Goal: Task Accomplishment & Management: Complete application form

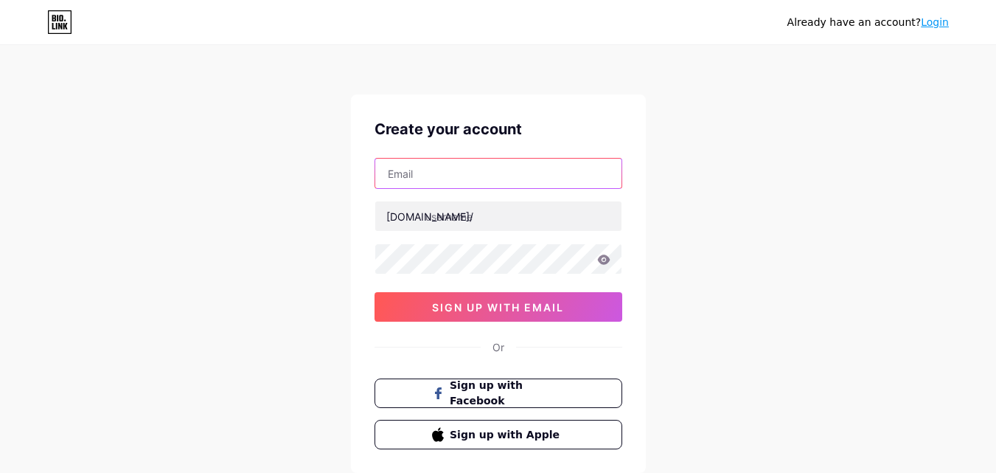
click at [483, 174] on input "text" at bounding box center [498, 172] width 246 height 29
type input "[EMAIL_ADDRESS][DOMAIN_NAME]"
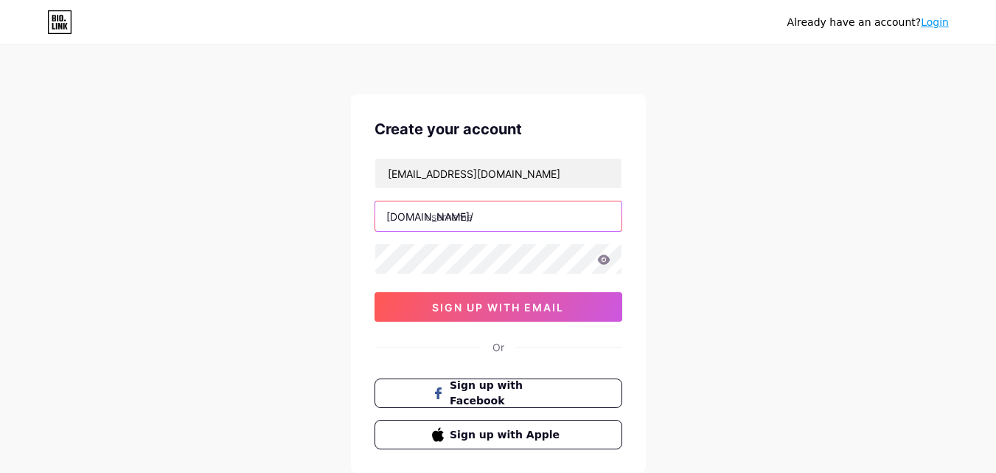
click at [490, 219] on input "text" at bounding box center [498, 215] width 246 height 29
paste input "rachaelrealtygroup"
type input "rachaelrealtygroup"
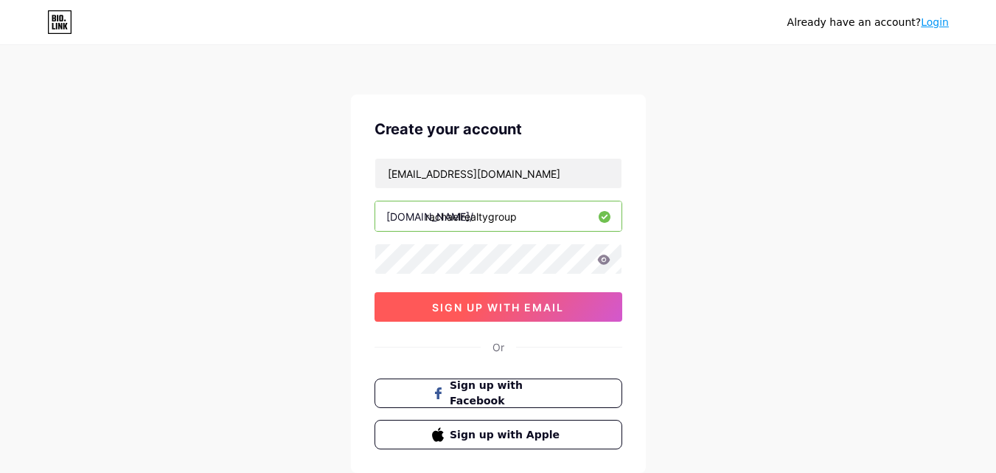
click at [484, 299] on button "sign up with email" at bounding box center [499, 306] width 248 height 29
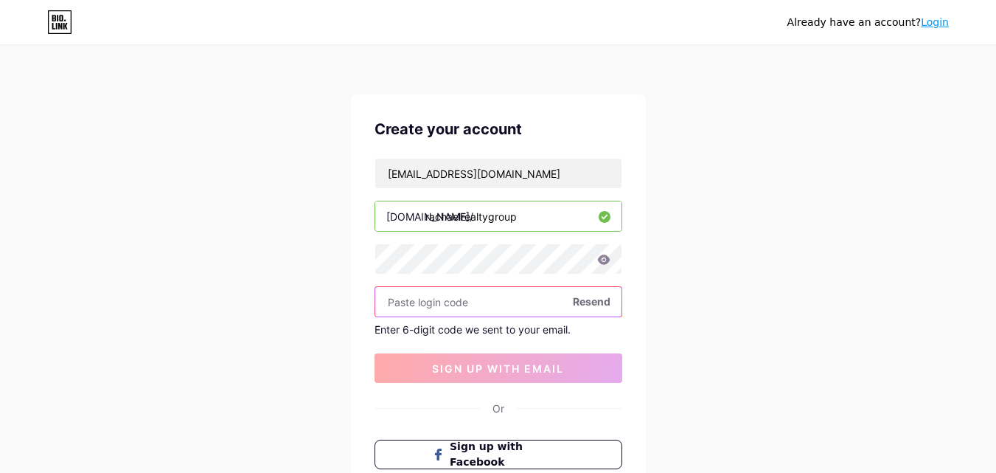
paste input "696468"
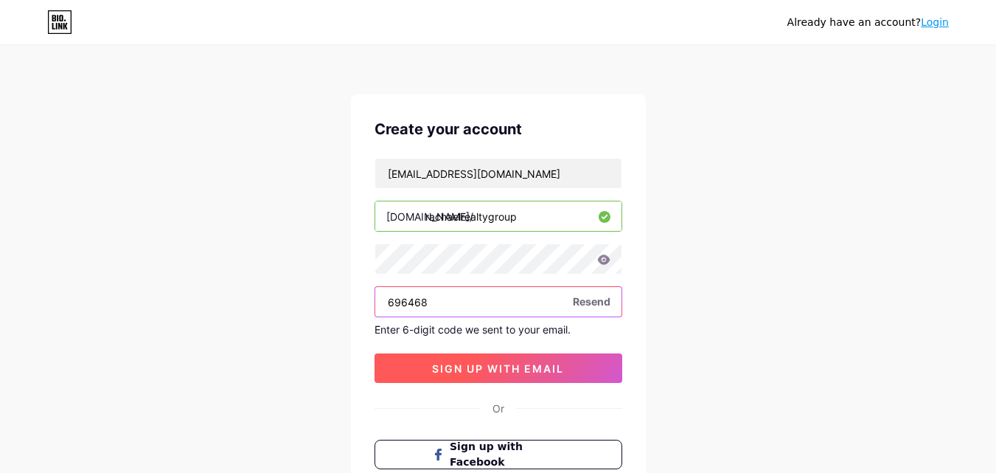
type input "696468"
click at [485, 360] on button "sign up with email" at bounding box center [499, 367] width 248 height 29
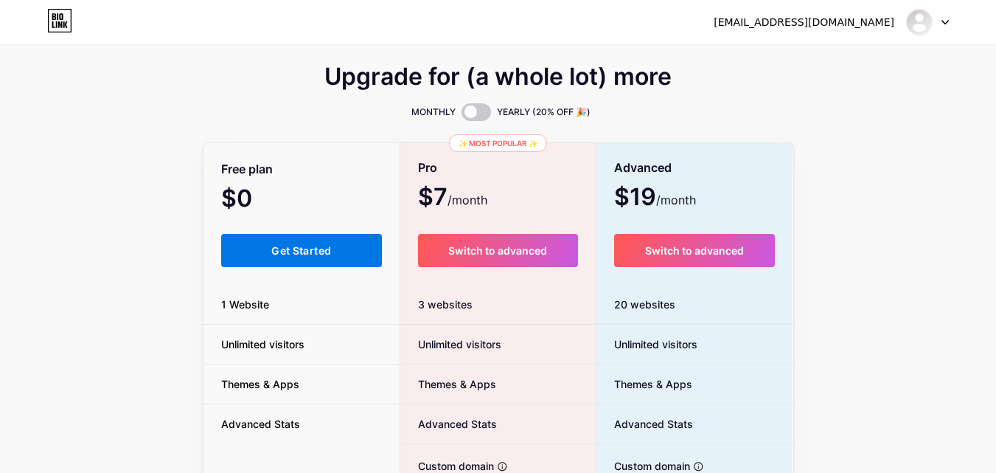
click at [332, 245] on button "Get Started" at bounding box center [301, 250] width 161 height 33
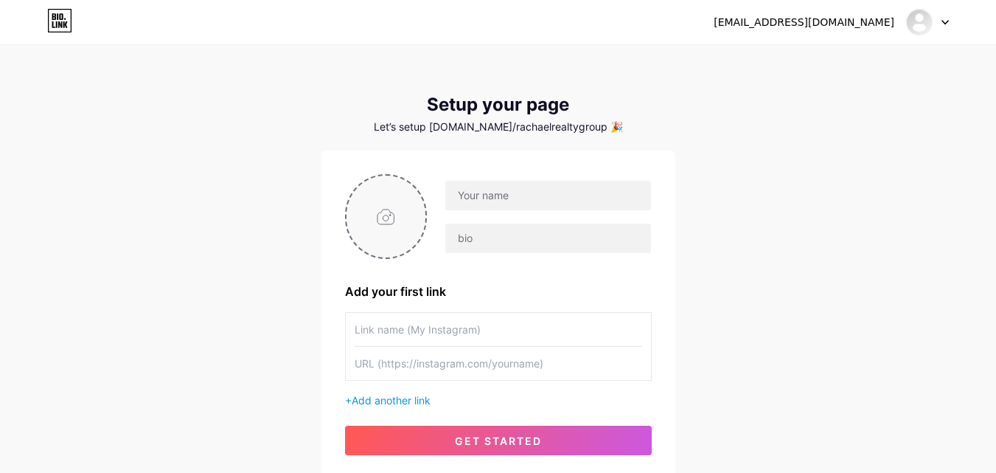
click at [394, 221] on input "file" at bounding box center [386, 216] width 80 height 82
type input "C:\fakepath\New Project (18).jpg"
click at [501, 210] on div at bounding box center [548, 195] width 206 height 31
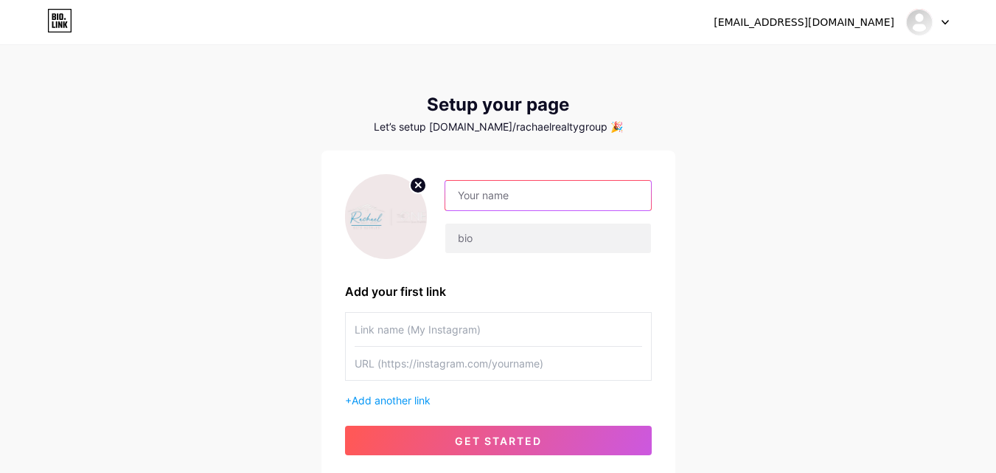
click at [511, 199] on input "text" at bounding box center [547, 195] width 205 height 29
paste input "Rachael Realty Group | The One Luxury Properties"
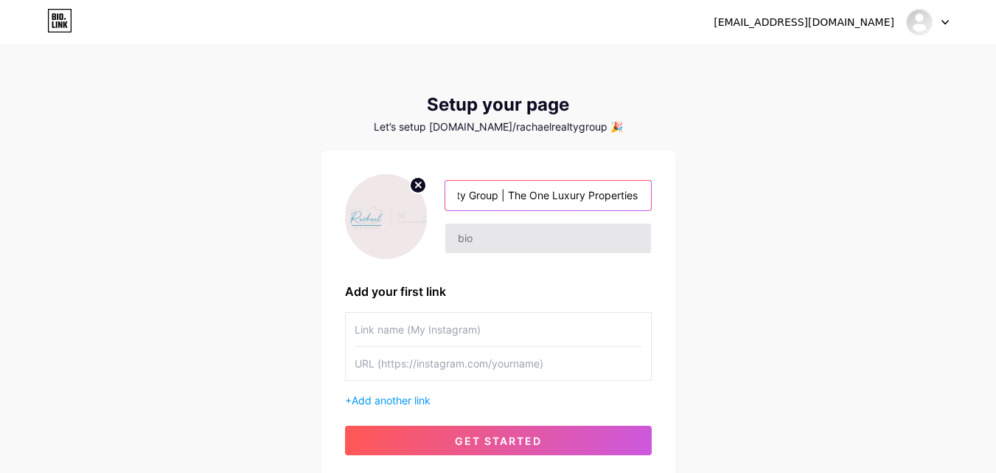
type input "Rachael Realty Group | The One Luxury Properties"
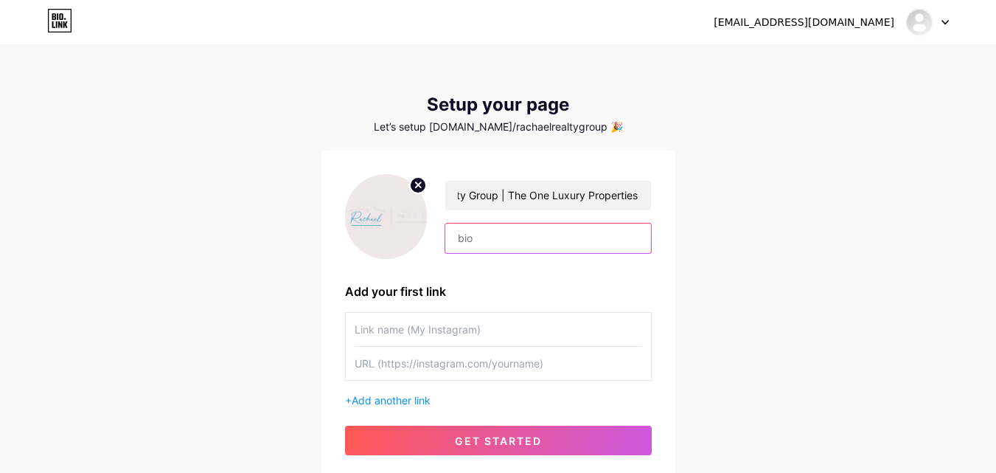
scroll to position [0, 0]
click at [506, 242] on input "text" at bounding box center [547, 237] width 205 height 29
paste input "At The One Luxury Properties, [PERSON_NAME] brings unmatched dedication and mar…"
type input "At The One Luxury Properties, [PERSON_NAME] brings unmatched dedication and mar…"
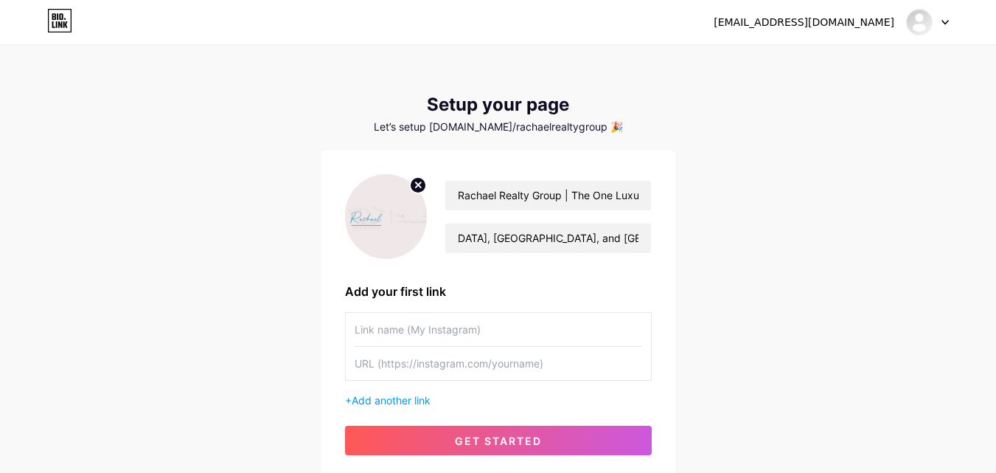
click at [507, 262] on div "Rachael Realty Group | The One Luxury Properties At The One Luxury Properties, …" at bounding box center [498, 314] width 307 height 281
click at [447, 361] on input "text" at bounding box center [499, 362] width 288 height 33
paste input "[URL][DOMAIN_NAME]"
type input "[URL][DOMAIN_NAME]"
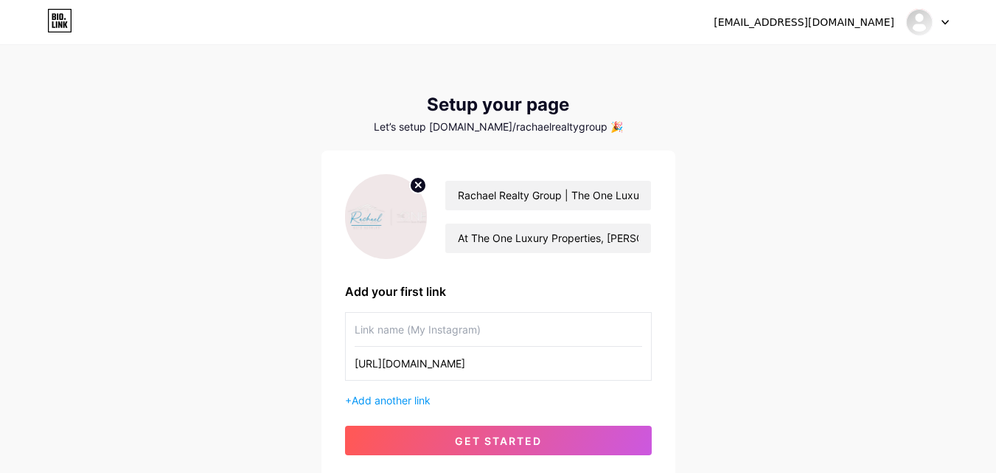
click at [373, 331] on input "text" at bounding box center [499, 329] width 288 height 33
paste input "[PERSON_NAME]"
type input "[PERSON_NAME]"
click at [411, 398] on span "Add another link" at bounding box center [391, 400] width 79 height 13
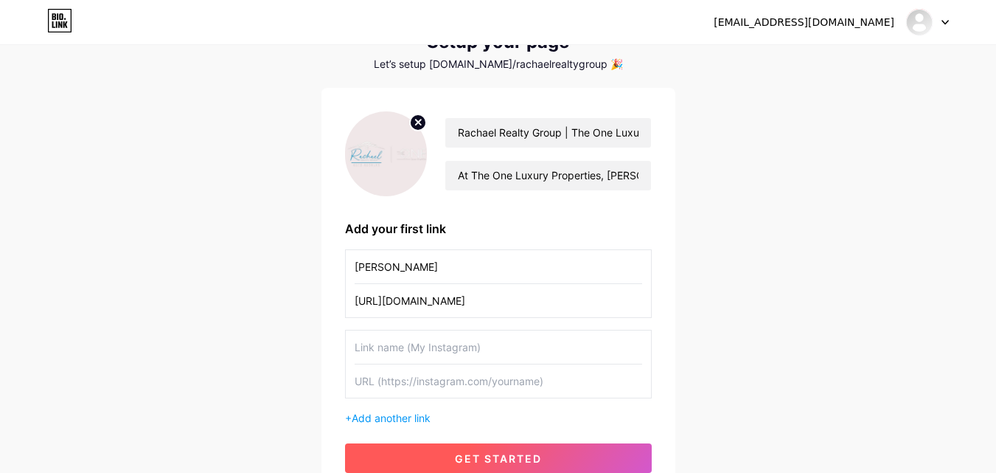
scroll to position [147, 0]
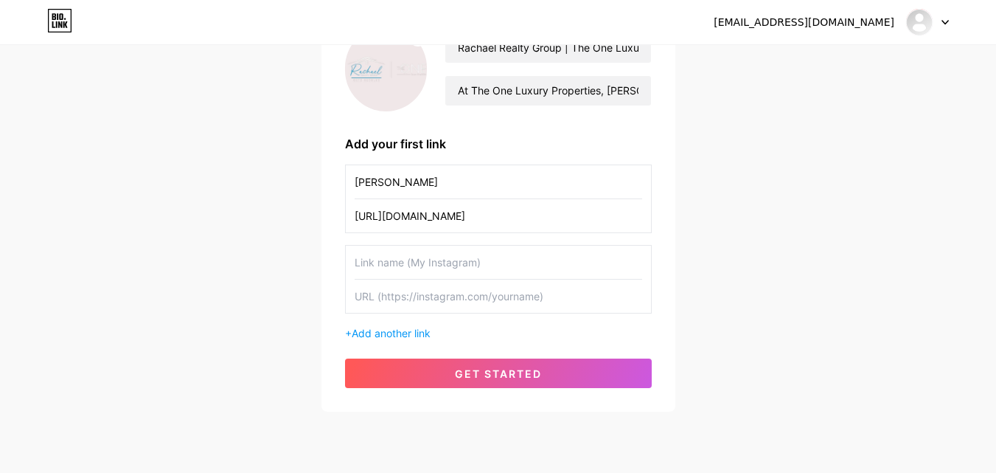
click at [432, 289] on input "text" at bounding box center [499, 295] width 288 height 33
paste input "[URL][DOMAIN_NAME]"
click at [426, 295] on input "[URL][DOMAIN_NAME]" at bounding box center [499, 295] width 288 height 33
type input "[URL][DOMAIN_NAME]"
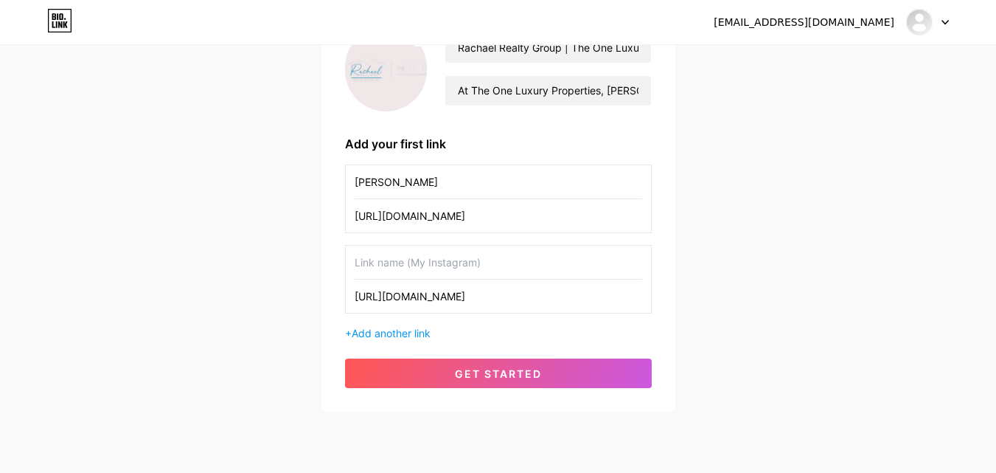
click at [426, 270] on input "text" at bounding box center [499, 261] width 288 height 33
paste input "facebook"
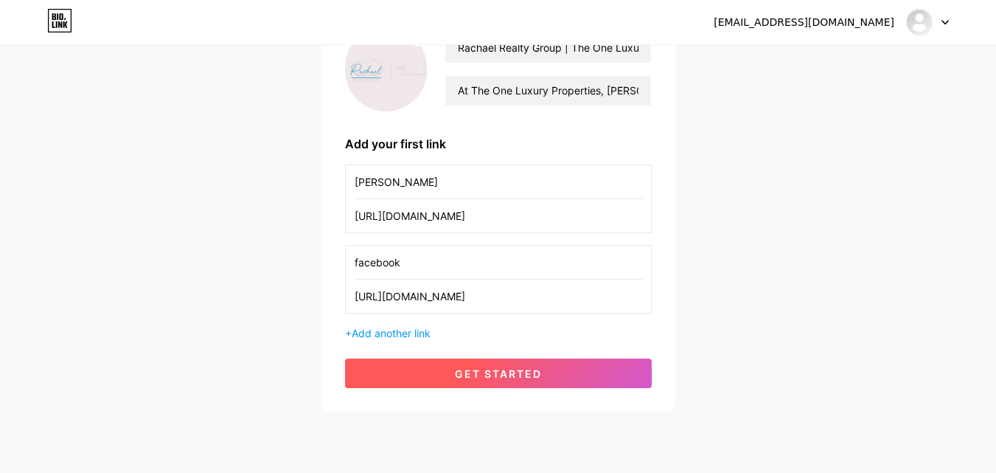
type input "facebook"
click at [478, 367] on span "get started" at bounding box center [498, 373] width 87 height 13
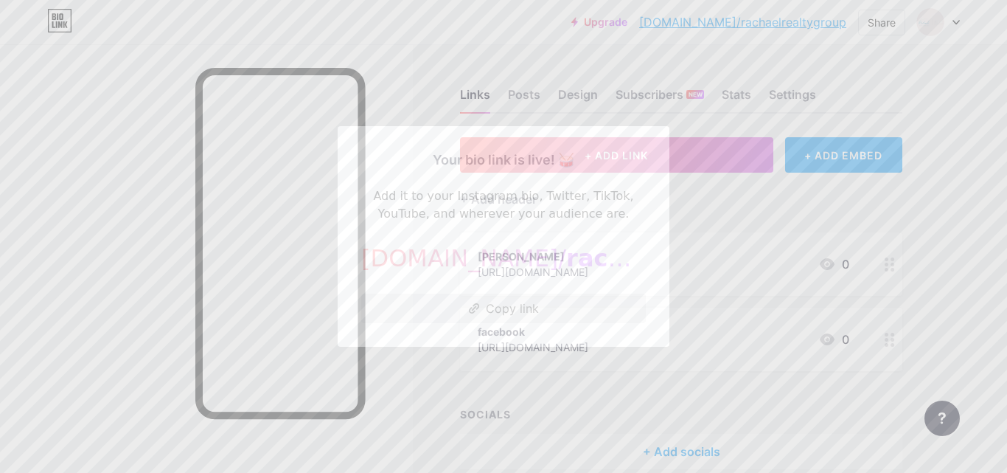
click at [492, 311] on button "Copy link" at bounding box center [503, 307] width 285 height 29
